Goal: Task Accomplishment & Management: Use online tool/utility

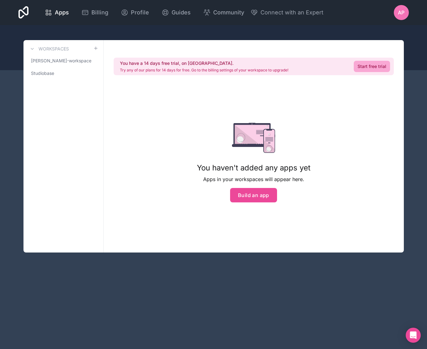
click at [401, 12] on span "AP" at bounding box center [401, 13] width 7 height 8
click at [60, 74] on link "Studiobase" at bounding box center [64, 73] width 70 height 11
click at [63, 62] on span "[PERSON_NAME]-workspace" at bounding box center [59, 61] width 57 height 6
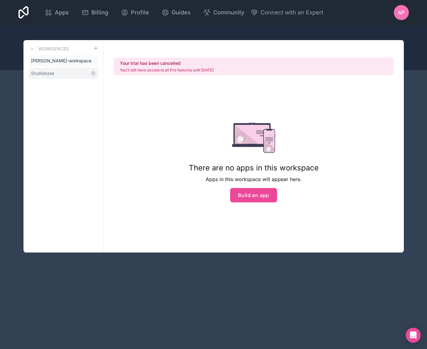
click at [62, 73] on link "Studiobase" at bounding box center [64, 73] width 70 height 11
click at [380, 67] on link "Start free trial" at bounding box center [372, 66] width 36 height 11
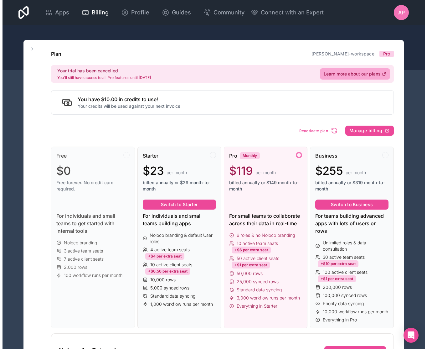
scroll to position [4, 0]
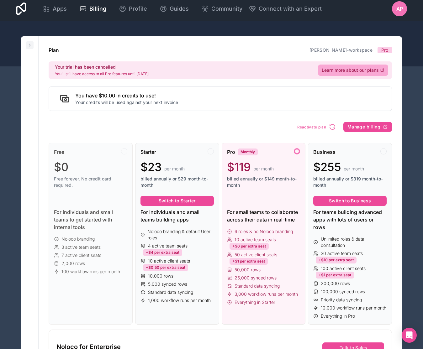
click at [30, 44] on icon at bounding box center [29, 45] width 5 height 5
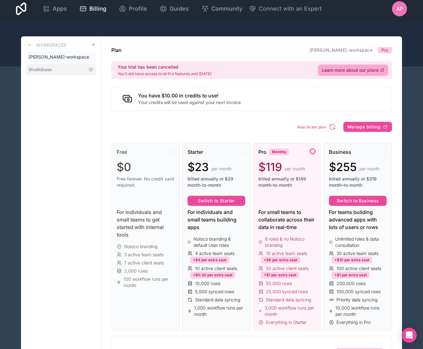
click at [41, 68] on span "Studiobase" at bounding box center [40, 69] width 23 height 6
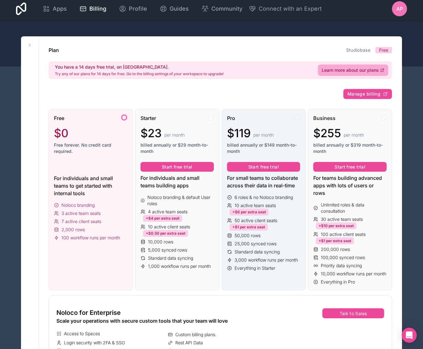
click at [263, 119] on div "Pro" at bounding box center [263, 118] width 73 height 8
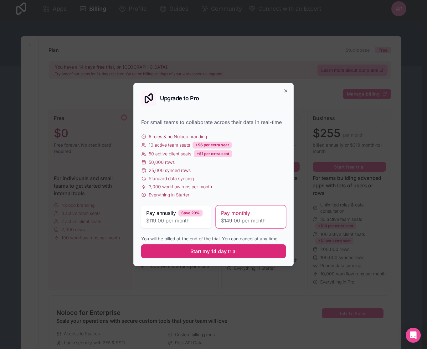
click at [243, 254] on button "Start my 14 day trial" at bounding box center [213, 251] width 145 height 14
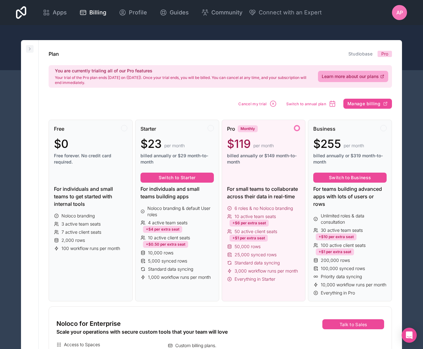
click at [32, 49] on icon at bounding box center [29, 48] width 5 height 5
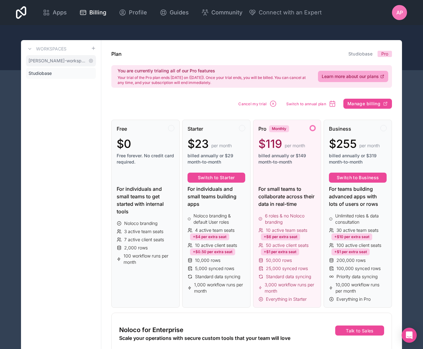
click at [57, 64] on span "[PERSON_NAME]-workspace" at bounding box center [57, 61] width 57 height 6
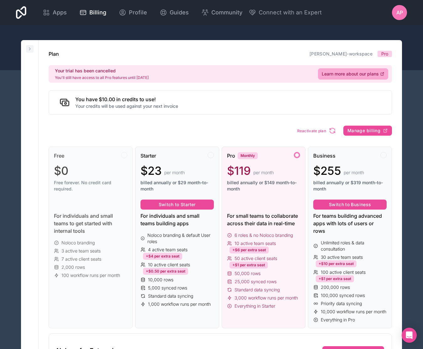
click at [31, 50] on icon at bounding box center [29, 48] width 5 height 5
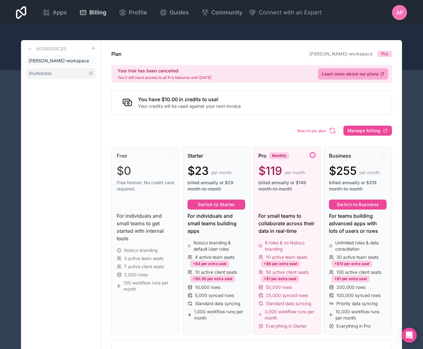
click at [51, 71] on span "Studiobase" at bounding box center [40, 73] width 23 height 6
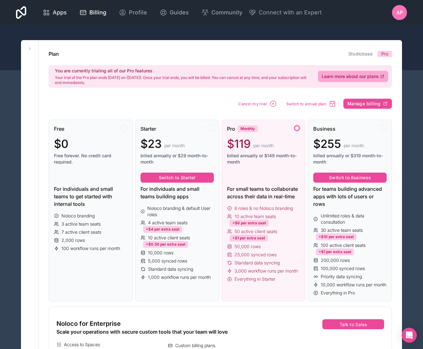
click at [61, 14] on span "Apps" at bounding box center [60, 12] width 14 height 9
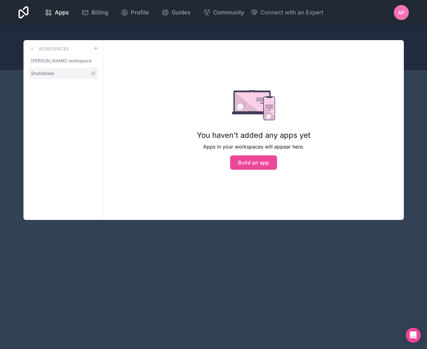
click at [65, 74] on link "Studiobase" at bounding box center [64, 73] width 70 height 11
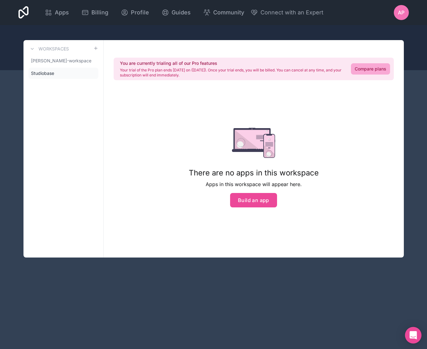
click at [409, 334] on div "Open Intercom Messenger" at bounding box center [414, 335] width 17 height 17
click at [56, 289] on div "Apps Billing Profile Guides Community Connect with an Expert AP Billing Profile…" at bounding box center [213, 174] width 427 height 349
click at [200, 187] on p "Apps in this workspace will appear here." at bounding box center [254, 185] width 130 height 8
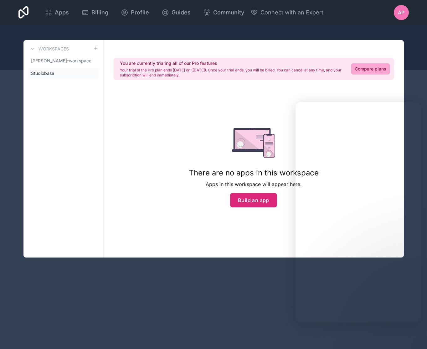
click at [245, 197] on button "Build an app" at bounding box center [253, 200] width 47 height 14
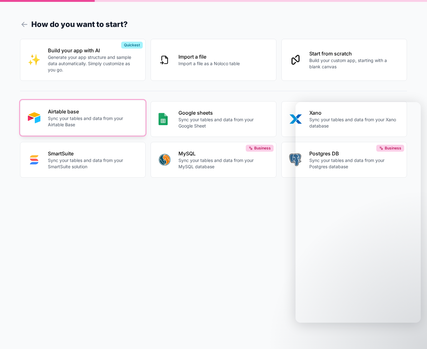
click at [90, 113] on p "Airtable base" at bounding box center [93, 112] width 90 height 8
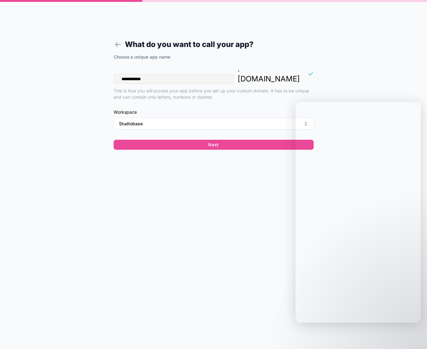
drag, startPoint x: 168, startPoint y: 69, endPoint x: 99, endPoint y: 68, distance: 68.9
click at [99, 68] on form "**********" at bounding box center [214, 182] width 240 height 334
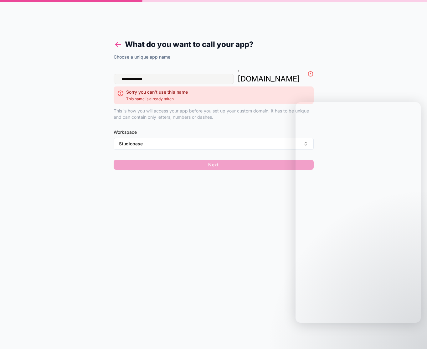
type input "**********"
click at [120, 45] on icon at bounding box center [118, 44] width 9 height 9
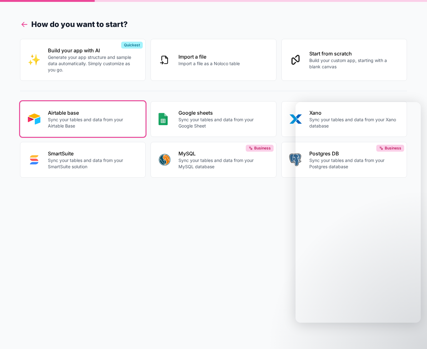
click at [22, 23] on icon at bounding box center [24, 24] width 9 height 9
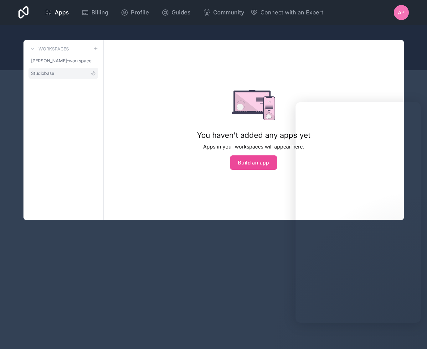
click at [53, 75] on span "Studiobase" at bounding box center [42, 73] width 23 height 6
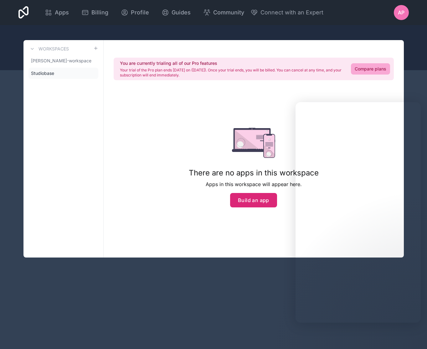
click at [246, 198] on button "Build an app" at bounding box center [253, 200] width 47 height 14
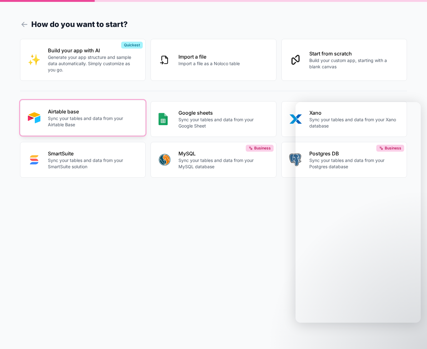
click at [86, 124] on p "Sync your tables and data from your Airtable Base" at bounding box center [93, 121] width 90 height 13
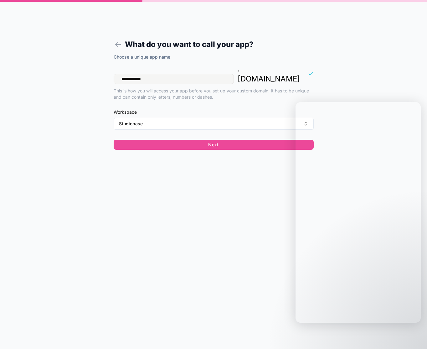
drag, startPoint x: 161, startPoint y: 69, endPoint x: 112, endPoint y: 65, distance: 49.7
click at [112, 65] on form "**********" at bounding box center [214, 182] width 240 height 334
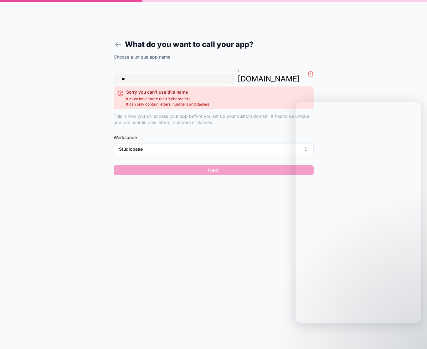
type input "*"
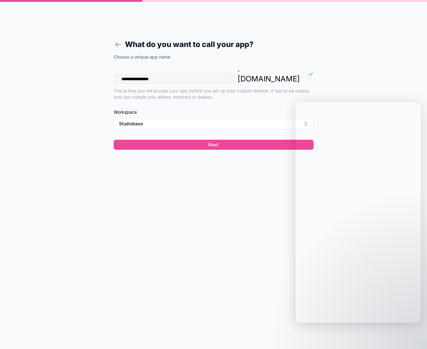
type input "**********"
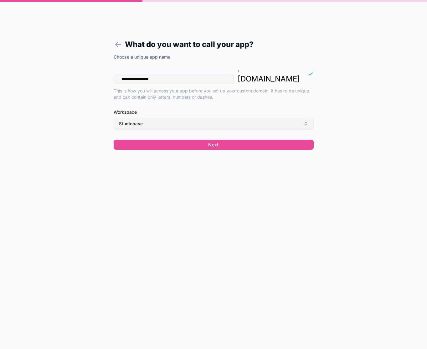
click at [288, 118] on button "Studiobase" at bounding box center [214, 124] width 200 height 12
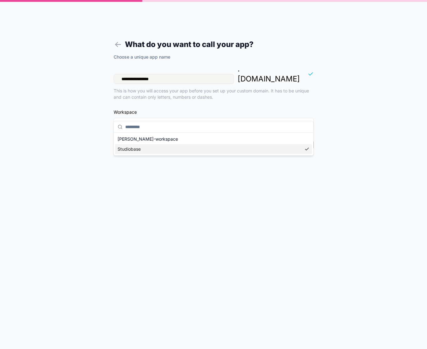
click at [172, 150] on div "Studiobase" at bounding box center [213, 149] width 197 height 10
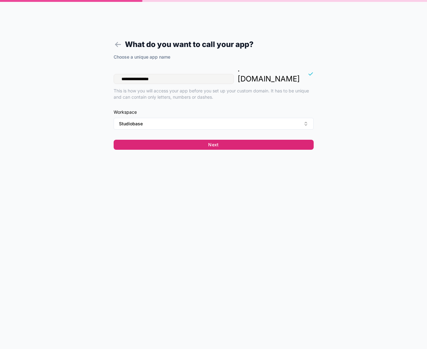
click at [214, 139] on div "**********" at bounding box center [214, 104] width 200 height 100
click at [215, 140] on button "Next" at bounding box center [214, 145] width 200 height 10
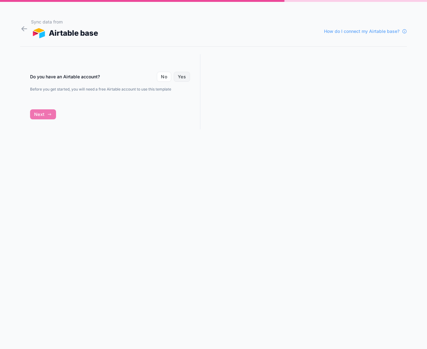
click at [183, 77] on button "Yes" at bounding box center [182, 77] width 16 height 10
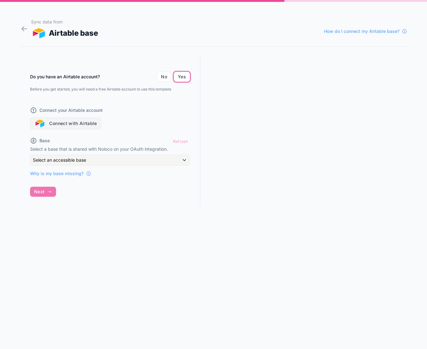
click at [84, 121] on button "Connect with Airtable" at bounding box center [65, 124] width 71 height 12
click at [61, 122] on button "Connect with Airtable" at bounding box center [65, 124] width 71 height 12
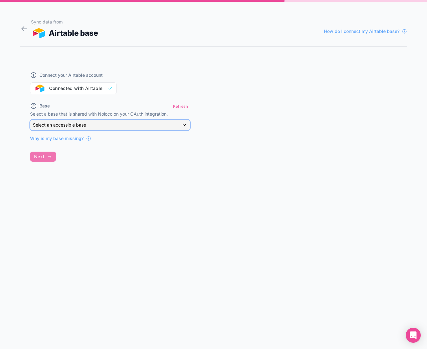
click at [131, 122] on div "Select an accessible base" at bounding box center [110, 125] width 160 height 10
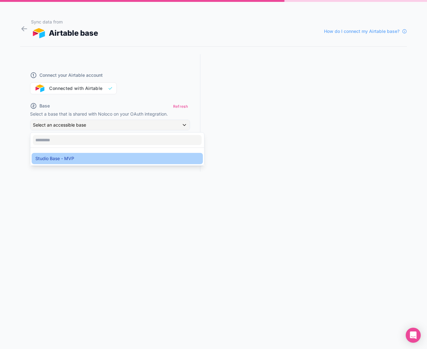
click at [75, 158] on div "Studio Base - MVP" at bounding box center [117, 159] width 164 height 8
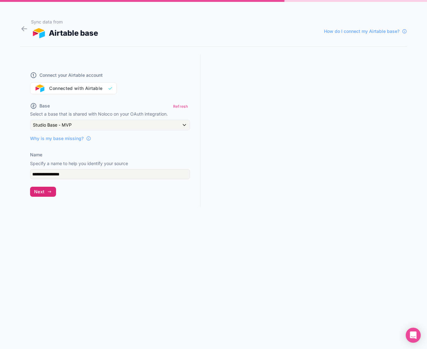
click at [44, 193] on span "Next" at bounding box center [39, 192] width 10 height 6
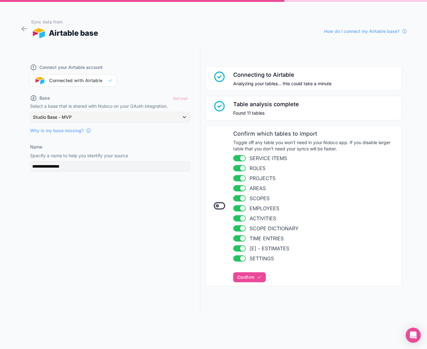
scroll to position [12, 0]
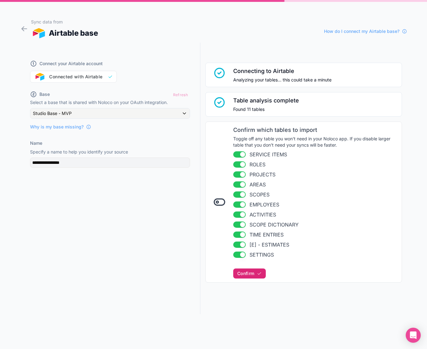
click at [261, 275] on icon "button" at bounding box center [259, 273] width 5 height 5
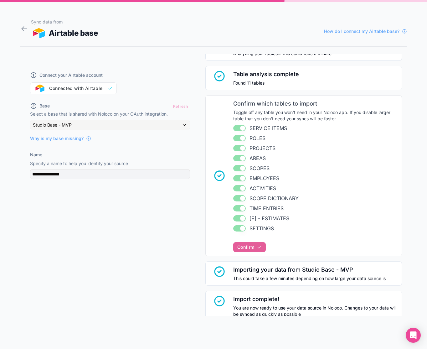
scroll to position [0, 0]
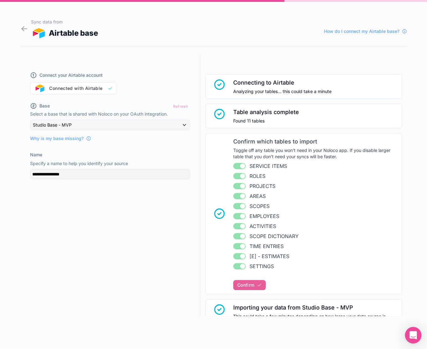
click at [415, 337] on icon "Open Intercom Messenger" at bounding box center [413, 335] width 7 height 8
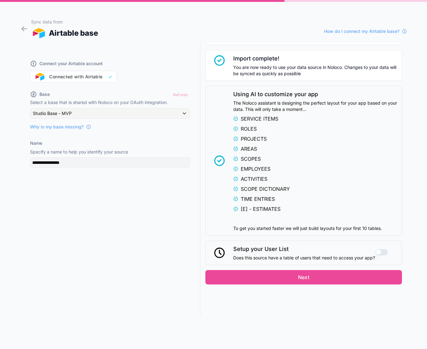
scroll to position [273, 0]
click at [327, 293] on div "Connecting to Airtable Analyzing your tables... this could take a minute Table …" at bounding box center [304, 40] width 207 height 529
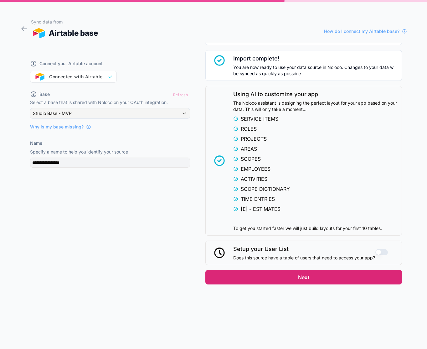
click at [330, 283] on button "Next" at bounding box center [304, 277] width 197 height 14
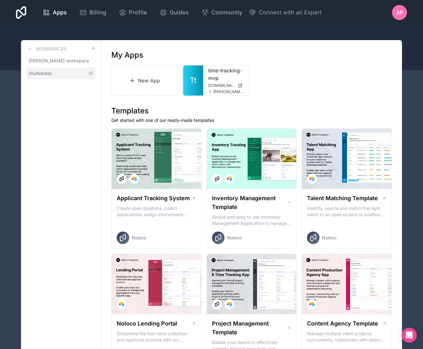
click at [47, 72] on span "Studiobase" at bounding box center [40, 73] width 23 height 6
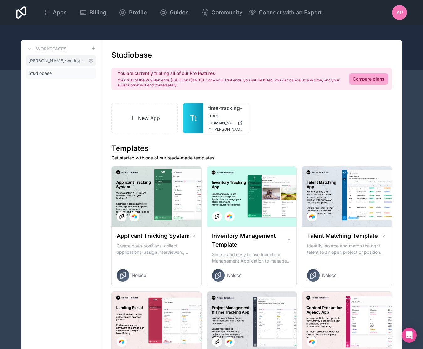
click at [48, 59] on span "[PERSON_NAME]-workspace" at bounding box center [57, 61] width 57 height 6
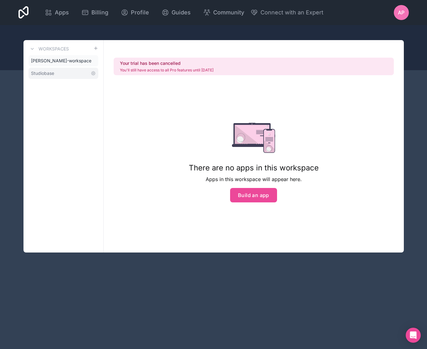
click at [49, 70] on span "Studiobase" at bounding box center [42, 73] width 23 height 6
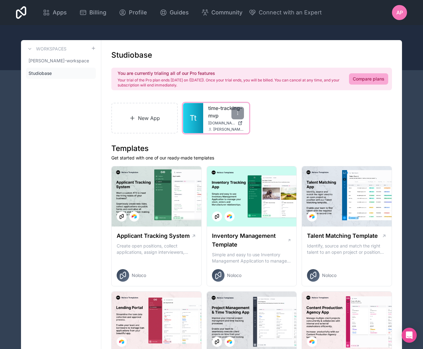
click at [200, 115] on link "Tt" at bounding box center [193, 118] width 20 height 30
